Goal: Task Accomplishment & Management: Manage account settings

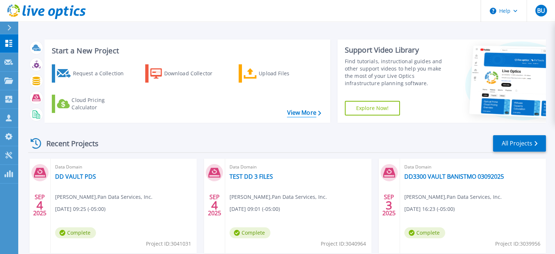
click at [287, 113] on link "View More" at bounding box center [304, 112] width 34 height 7
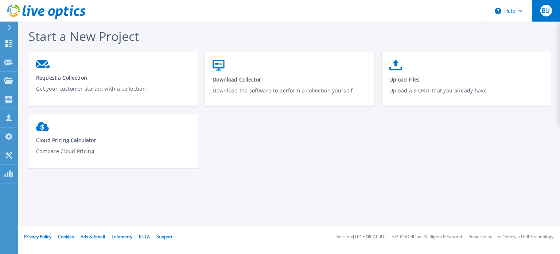
click at [545, 16] on div "BU" at bounding box center [547, 11] width 12 height 12
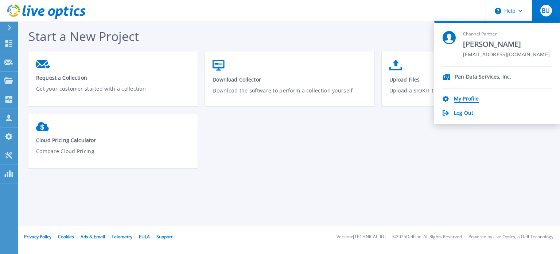
click at [477, 99] on link "My Profile" at bounding box center [466, 99] width 25 height 7
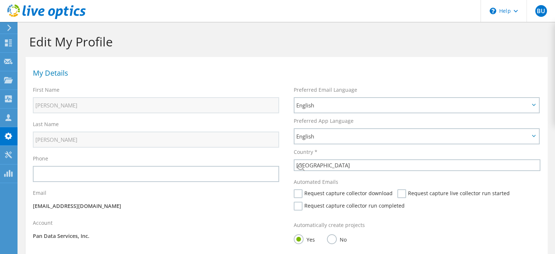
select select "167"
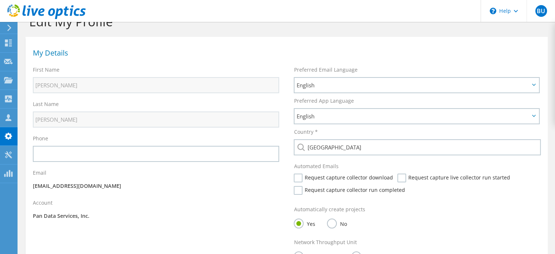
scroll to position [22, 0]
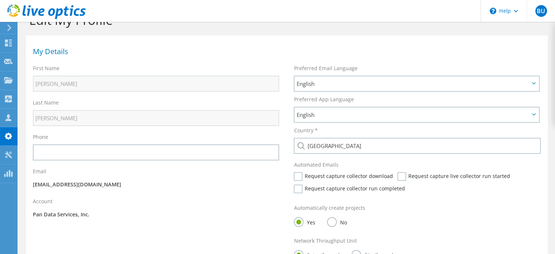
click at [273, 189] on div "Email burrutia@pandataservices.com" at bounding box center [156, 179] width 261 height 30
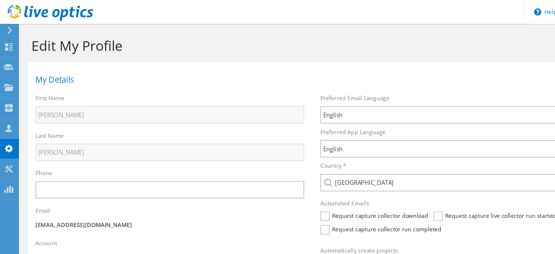
scroll to position [165, 0]
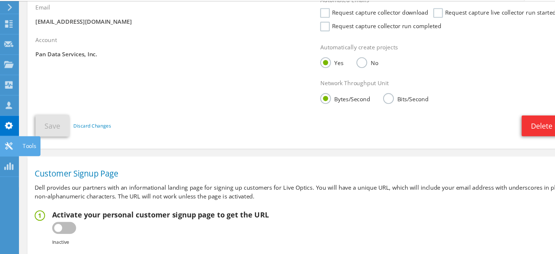
click at [6, 158] on div at bounding box center [8, 155] width 9 height 8
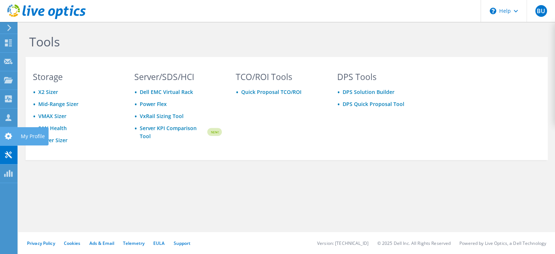
click at [12, 136] on icon at bounding box center [8, 135] width 9 height 7
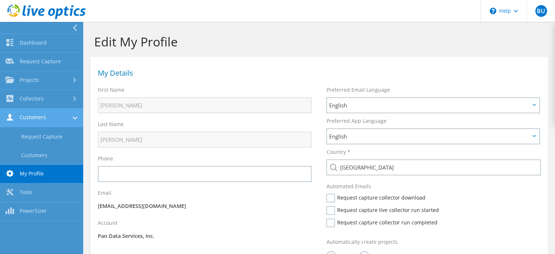
click at [40, 122] on link "Customers" at bounding box center [41, 117] width 83 height 19
